Goal: Navigation & Orientation: Find specific page/section

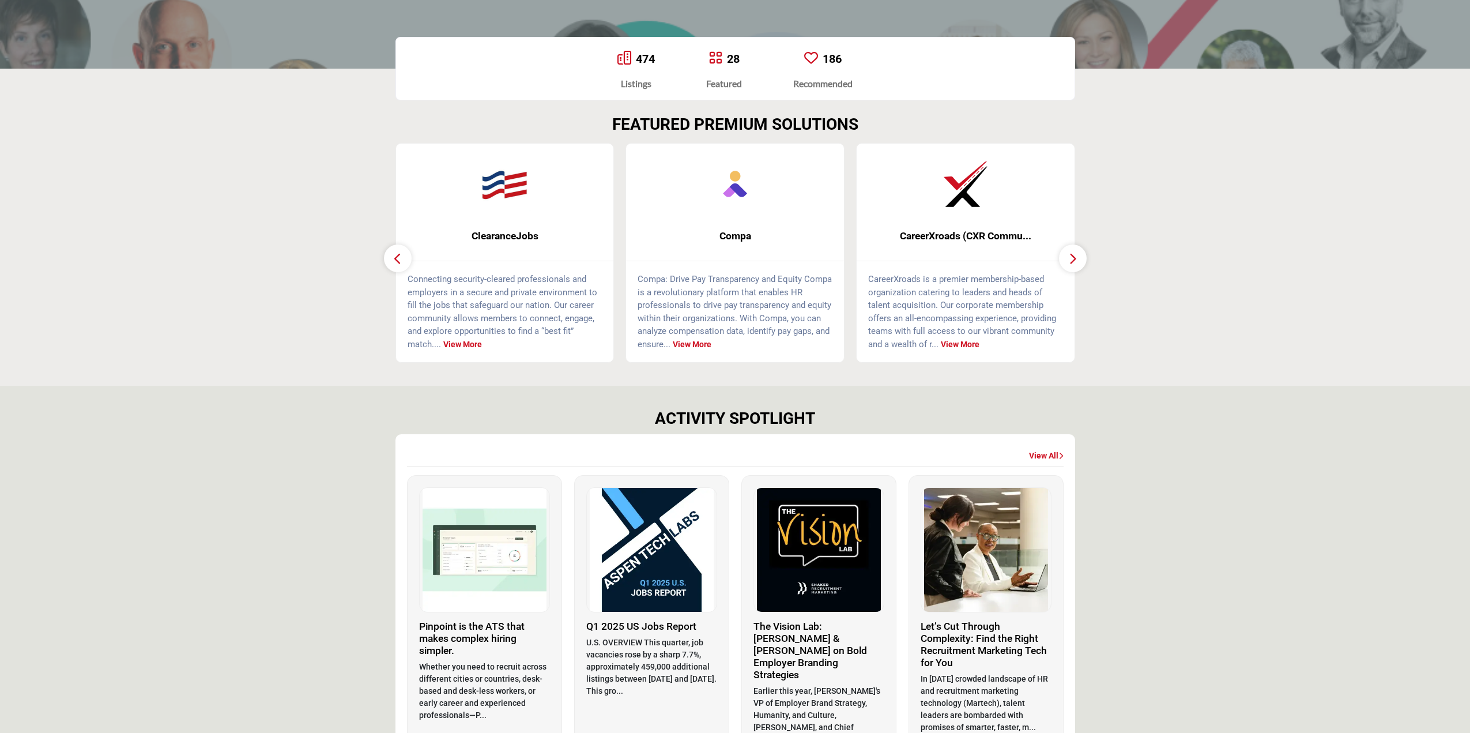
scroll to position [346, 0]
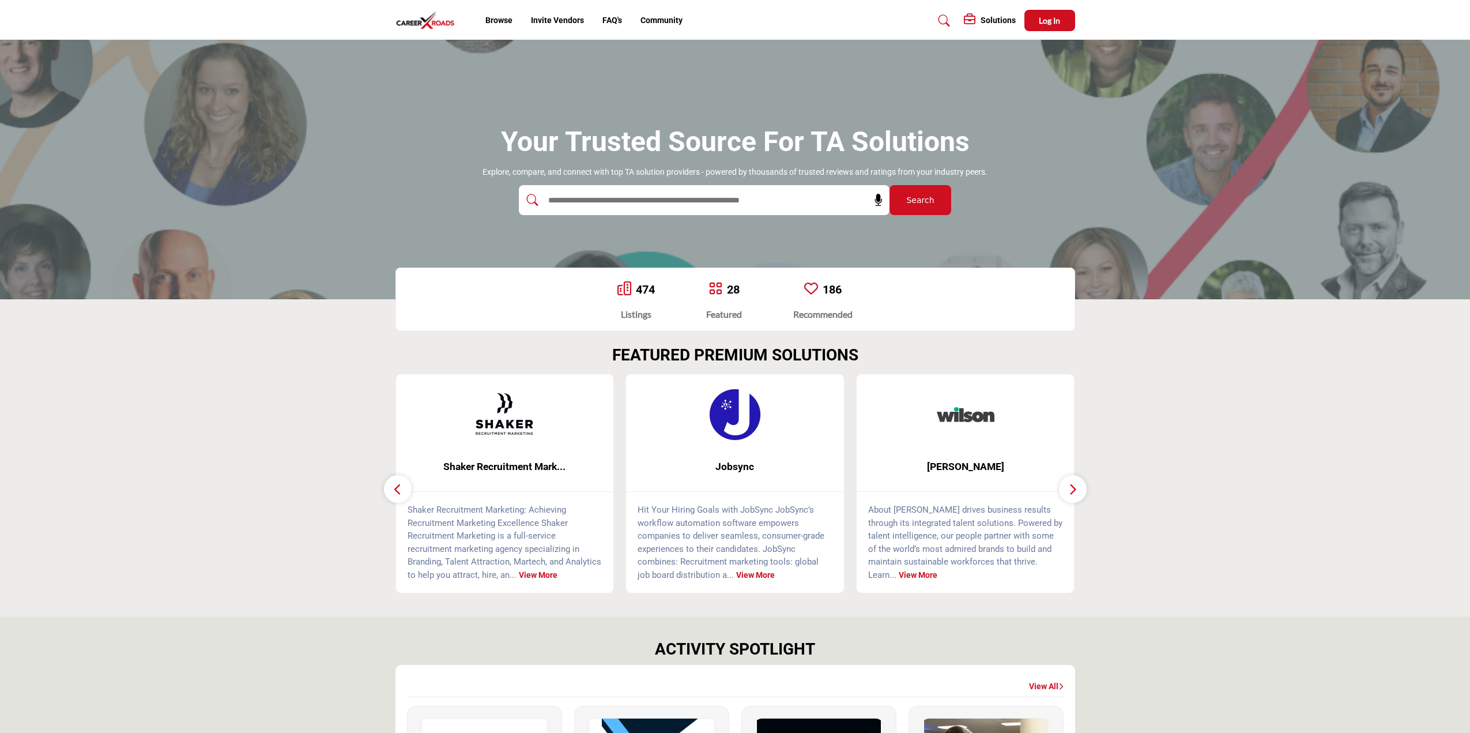
scroll to position [346, 0]
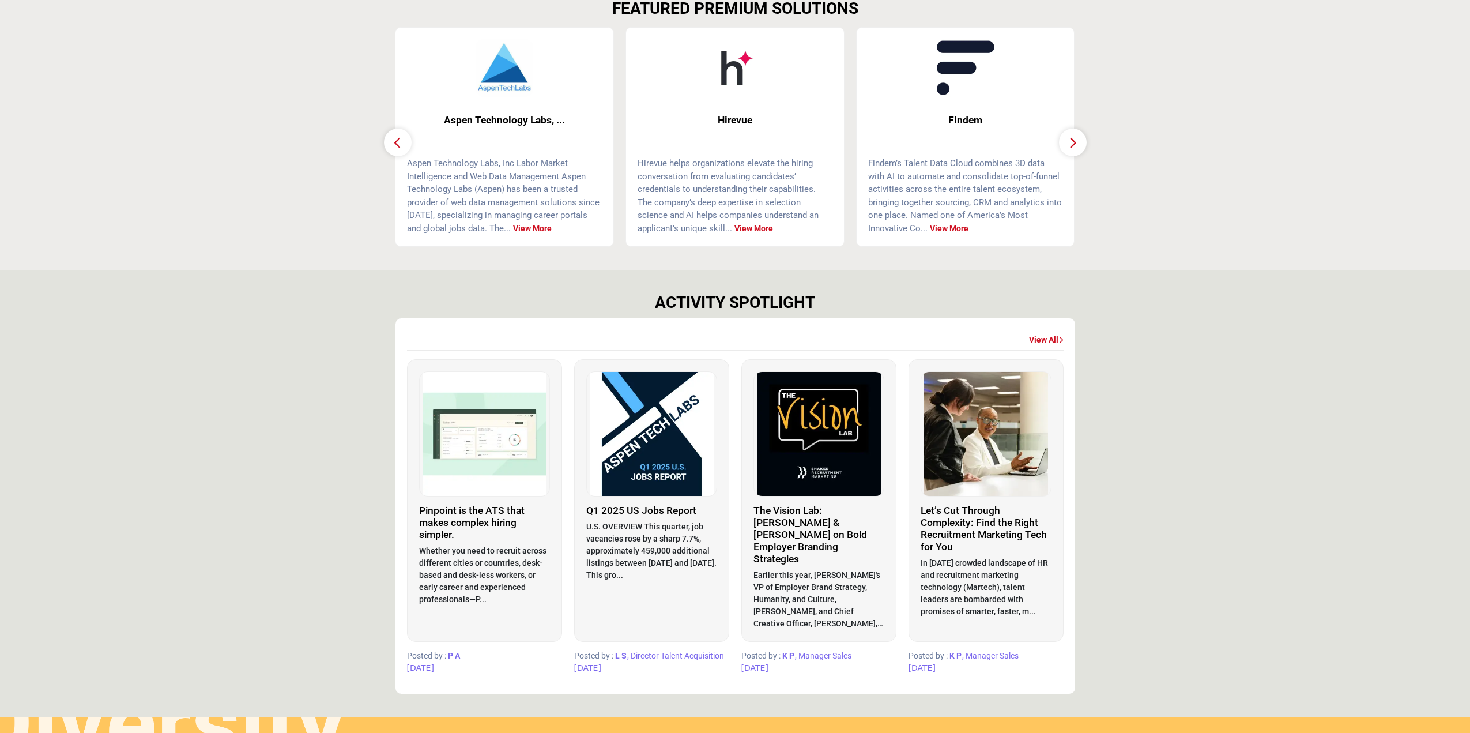
click at [1297, 556] on section "ACTIVITY SPOTLIGHT View All P" at bounding box center [735, 493] width 1470 height 447
click at [267, 10] on section "FEATURED PREMIUM SOLUTIONS" at bounding box center [735, 123] width 1470 height 294
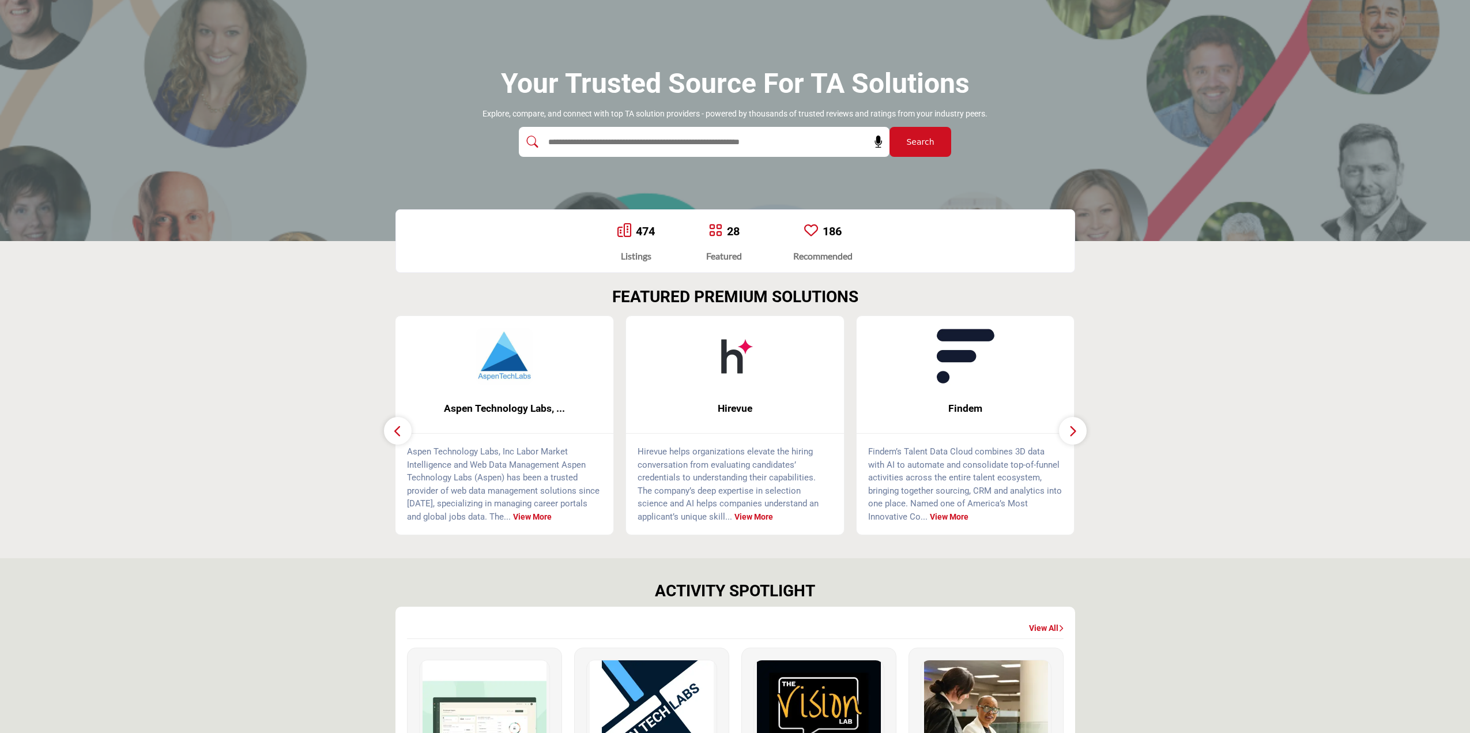
scroll to position [404, 0]
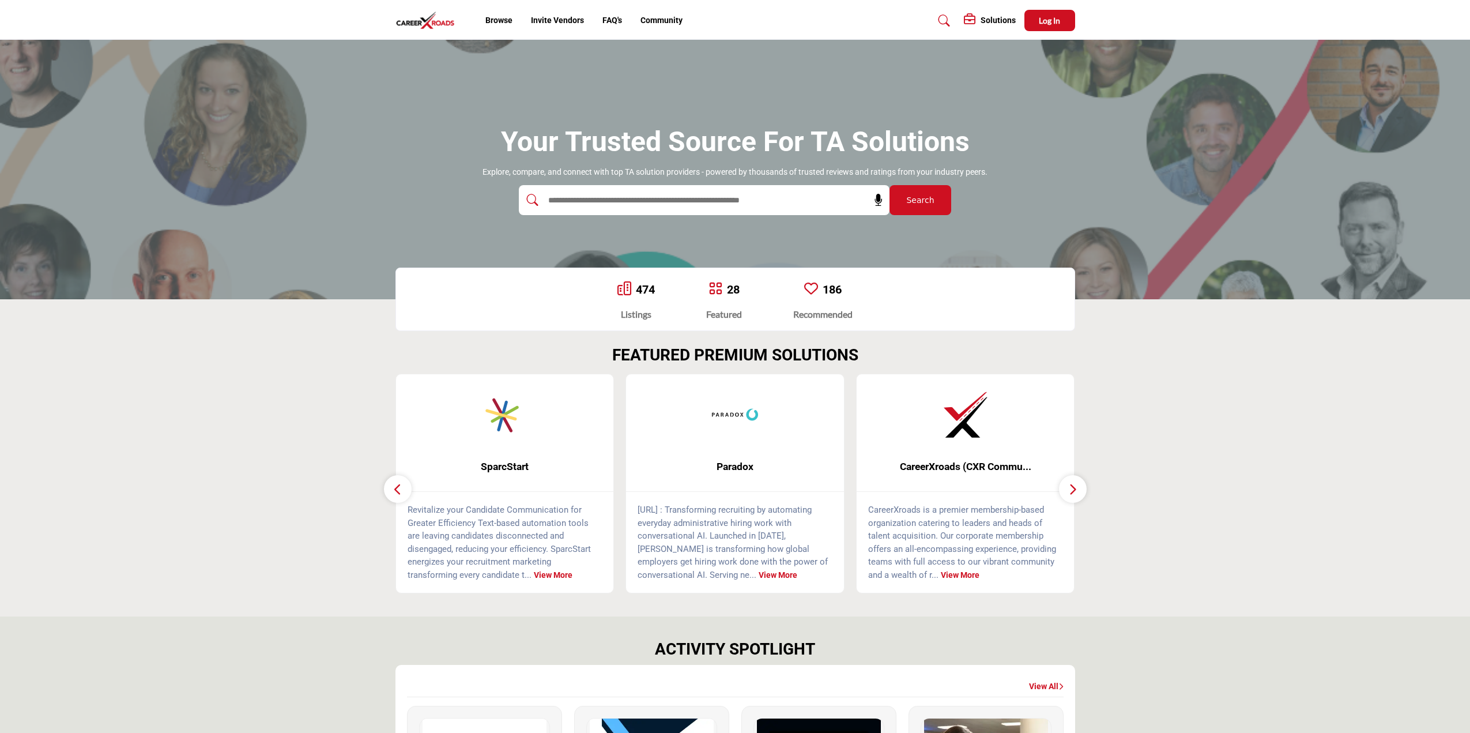
scroll to position [404, 0]
